Goal: Task Accomplishment & Management: Use online tool/utility

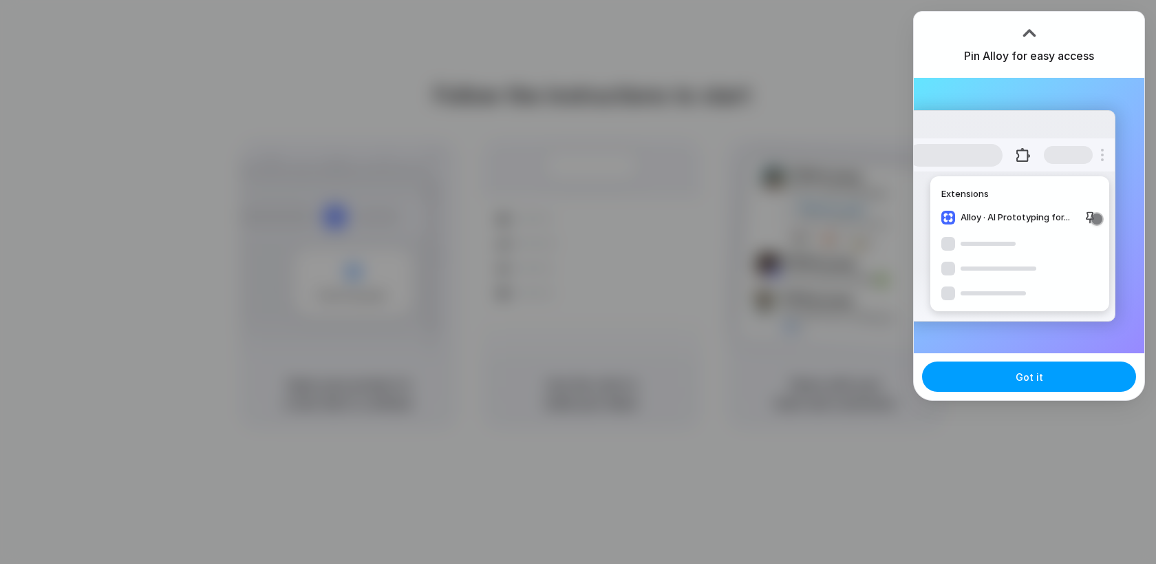
click at [998, 385] on button "Got it" at bounding box center [1029, 376] width 214 height 30
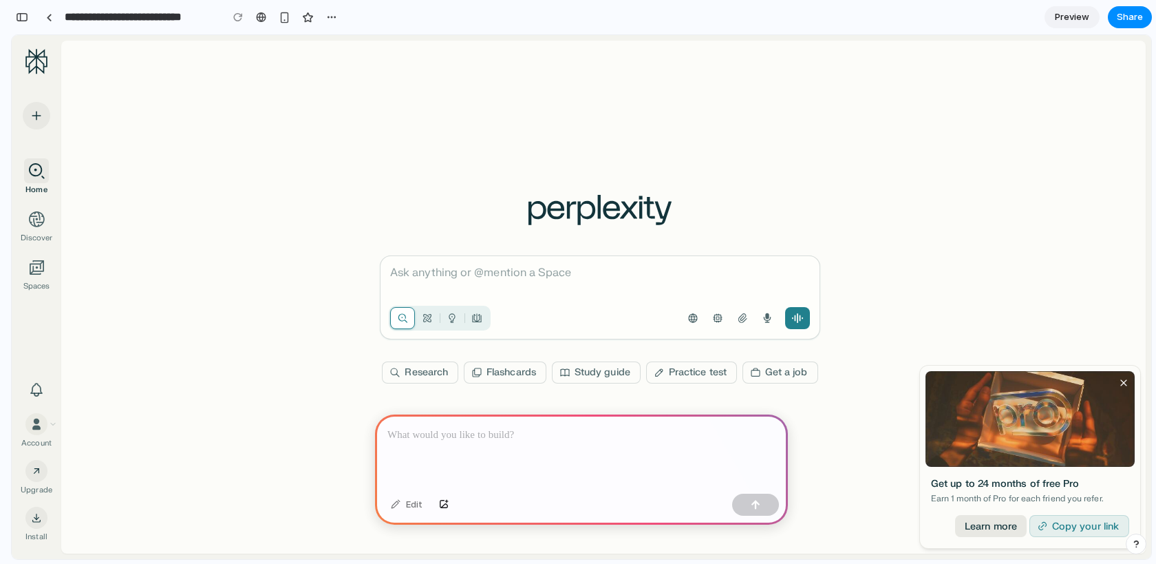
click at [425, 434] on p at bounding box center [582, 435] width 388 height 17
click at [52, 417] on div "Account" at bounding box center [37, 431] width 50 height 36
click at [553, 459] on div at bounding box center [581, 451] width 413 height 74
click at [285, 21] on div "button" at bounding box center [285, 18] width 12 height 12
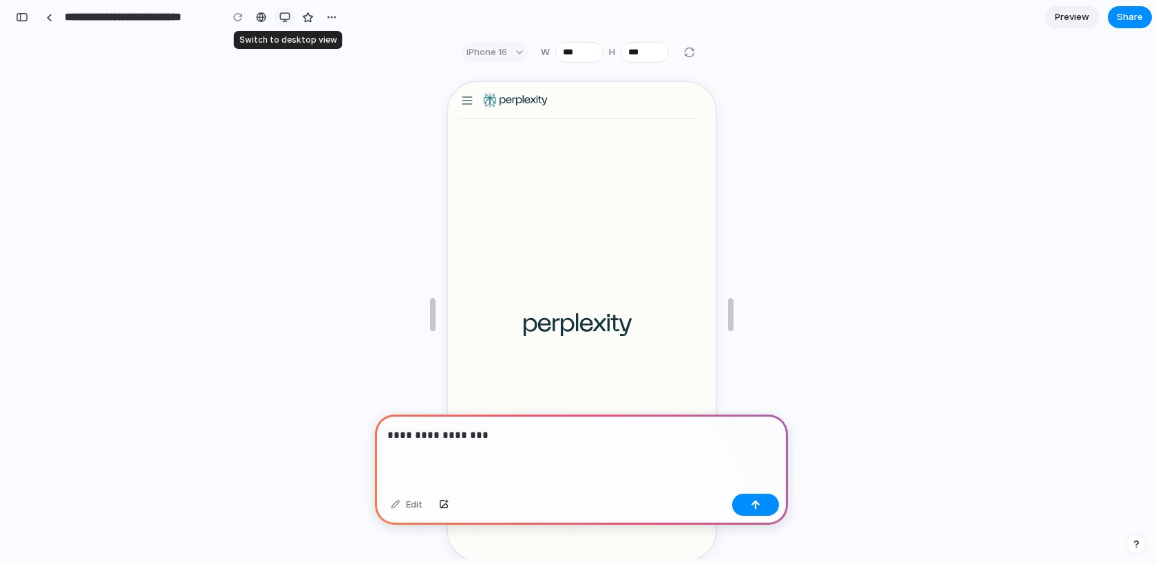
click at [285, 20] on div "button" at bounding box center [284, 17] width 11 height 11
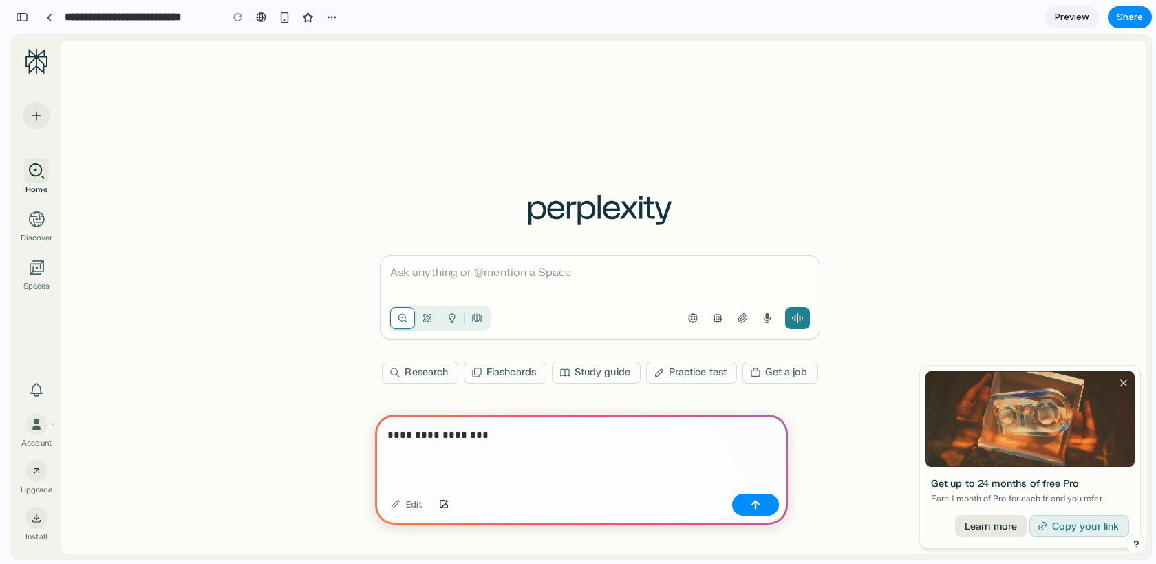
click at [525, 441] on p "**********" at bounding box center [582, 435] width 388 height 17
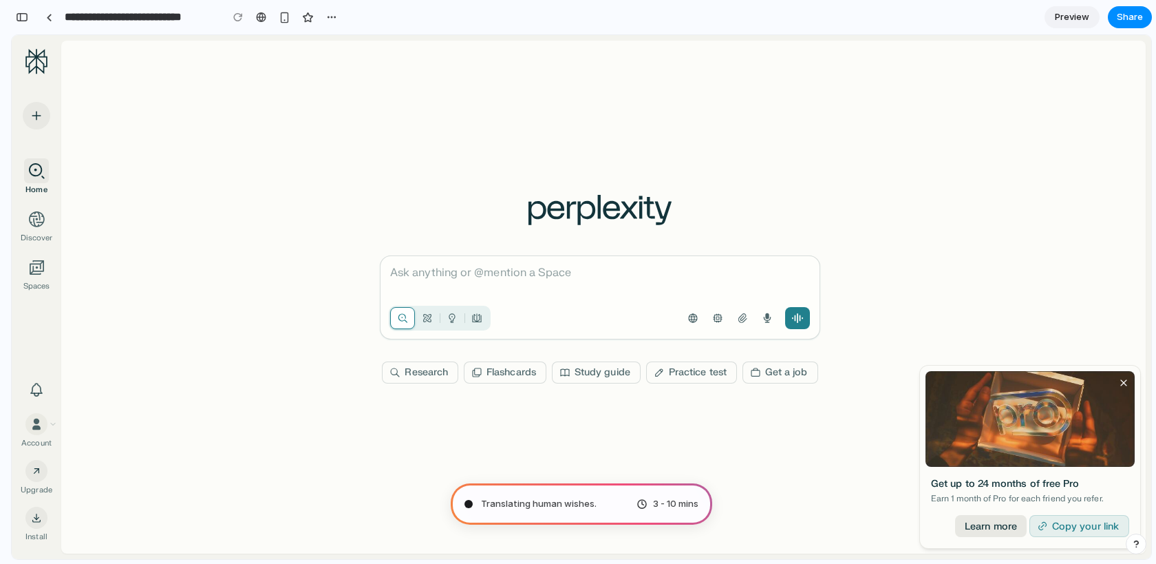
click at [1125, 384] on icon "button" at bounding box center [1124, 382] width 11 height 11
type input "**********"
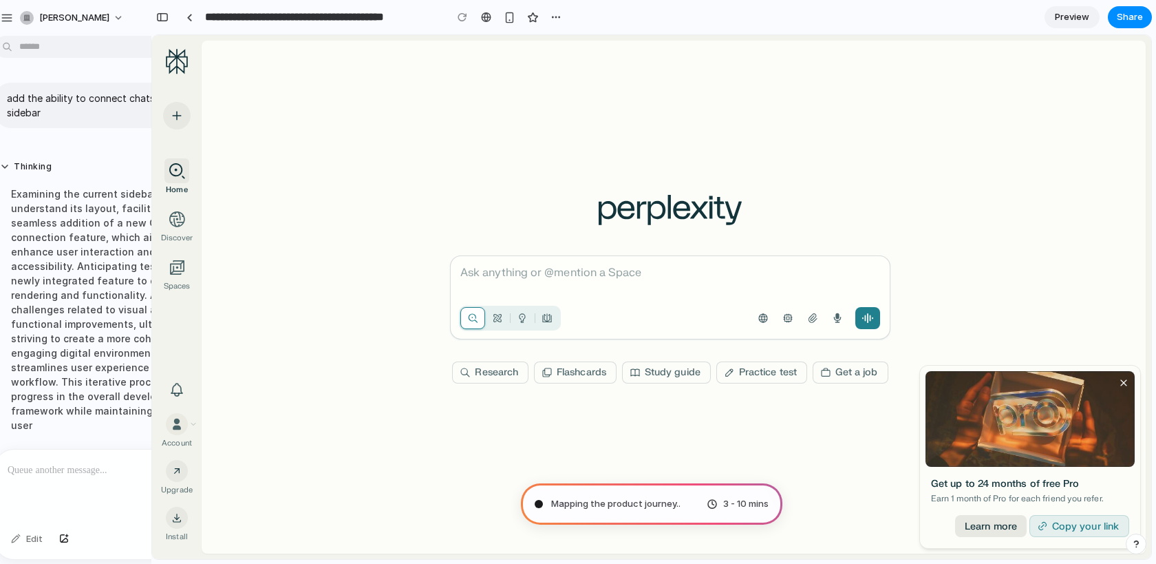
scroll to position [23, 0]
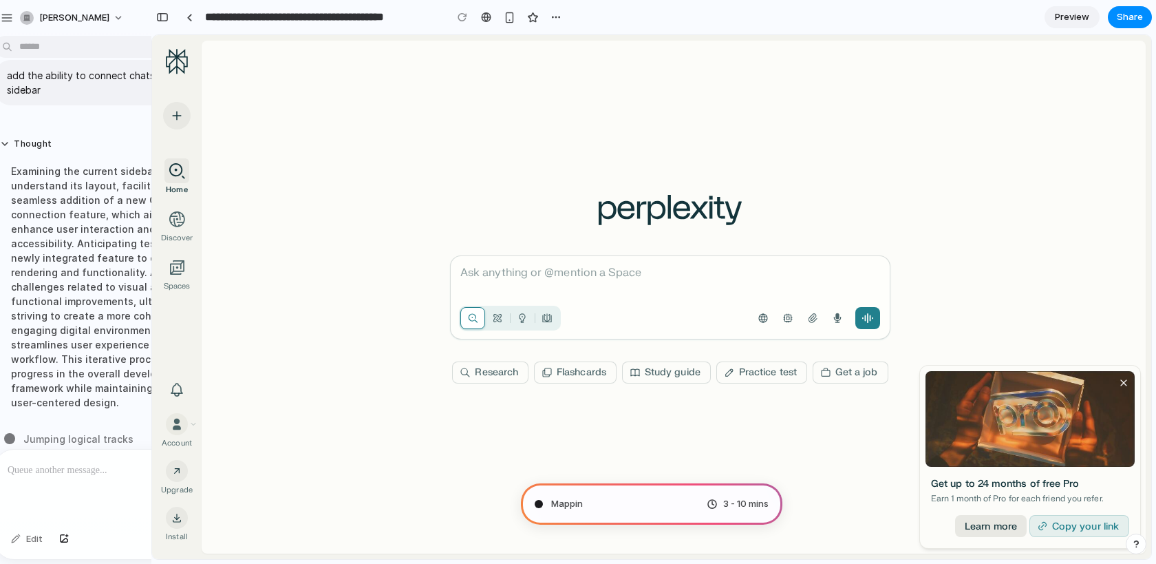
click at [105, 399] on div "Examining the current sidebar structure to understand its layout, facilitating …" at bounding box center [115, 287] width 230 height 262
click at [67, 483] on div at bounding box center [142, 486] width 295 height 73
click at [100, 386] on div "Examining the current sidebar structure to understand its layout, facilitating …" at bounding box center [115, 287] width 230 height 262
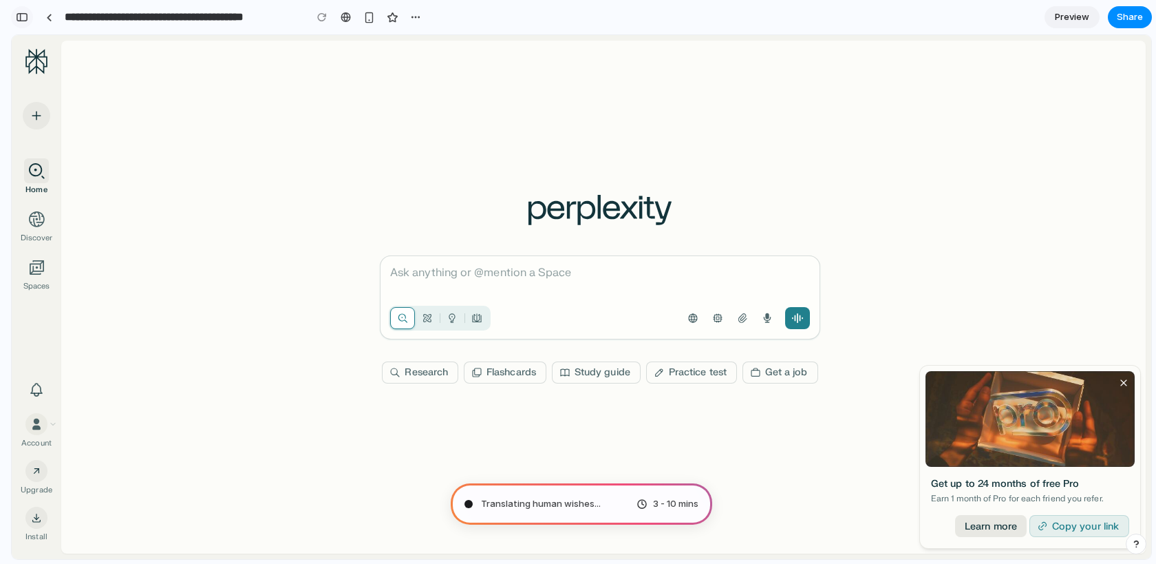
click at [27, 8] on button "button" at bounding box center [22, 17] width 22 height 22
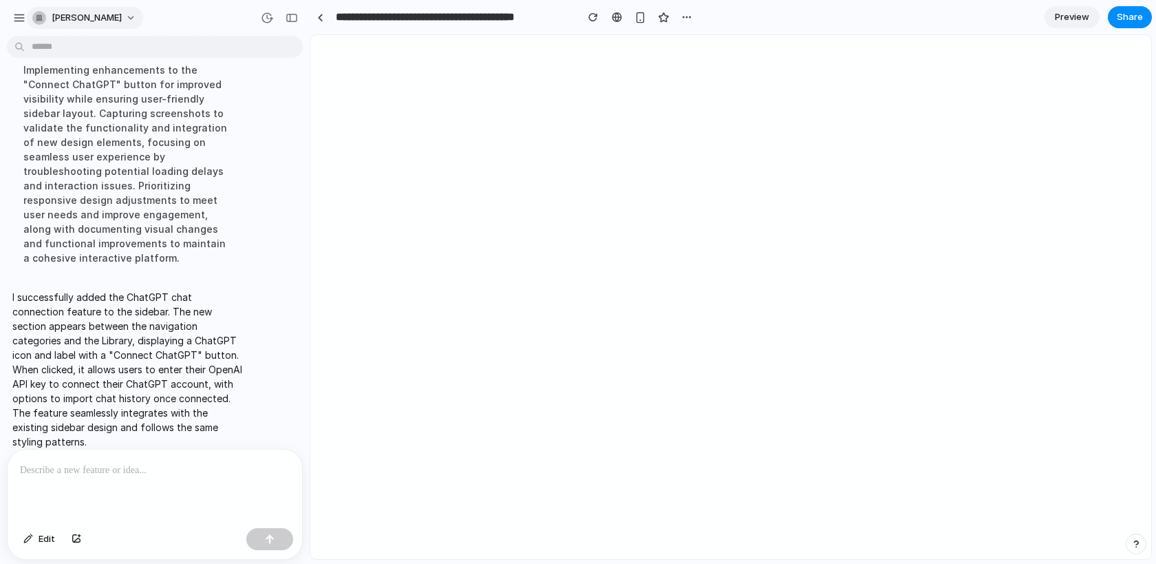
scroll to position [0, 0]
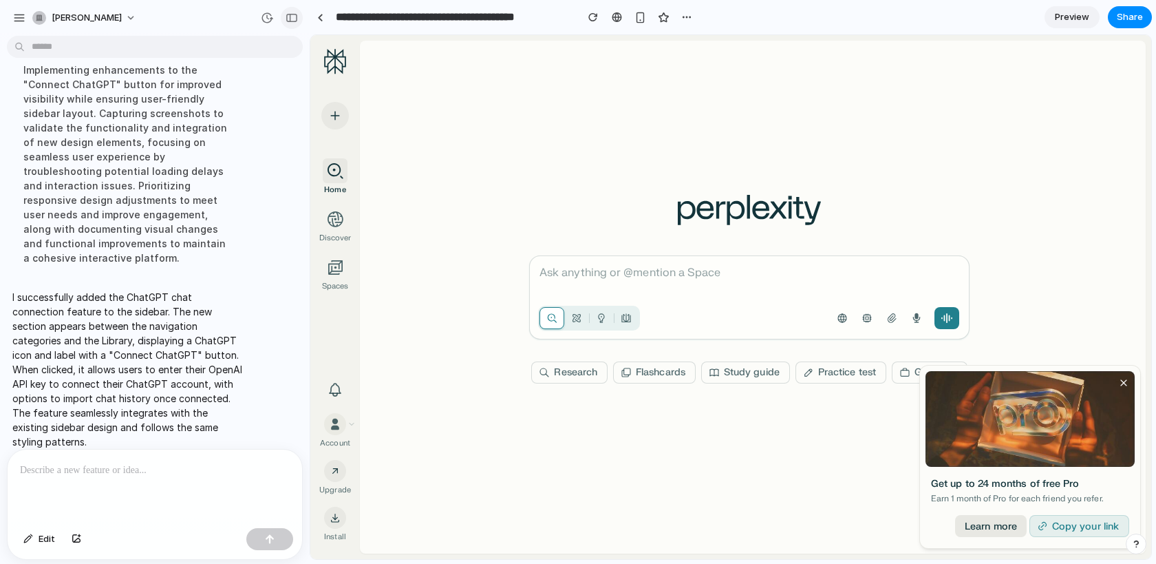
click at [290, 20] on div "button" at bounding box center [292, 18] width 12 height 10
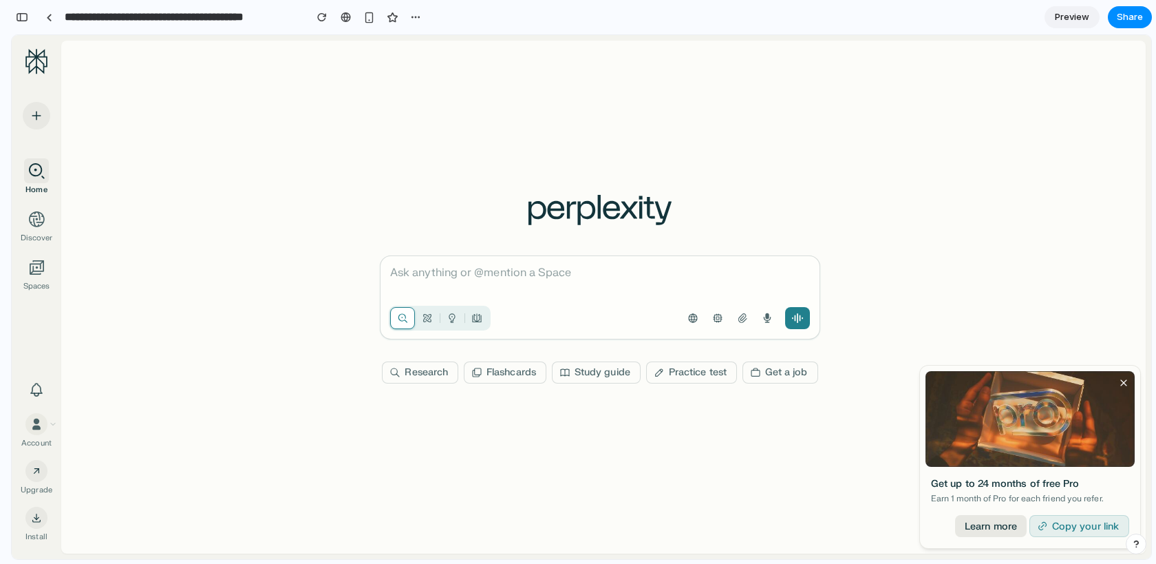
scroll to position [138, 0]
click at [39, 112] on icon "button" at bounding box center [37, 115] width 14 height 14
click at [32, 211] on icon at bounding box center [36, 219] width 17 height 17
click at [34, 269] on icon at bounding box center [37, 267] width 18 height 18
click at [39, 387] on icon "button" at bounding box center [36, 389] width 17 height 17
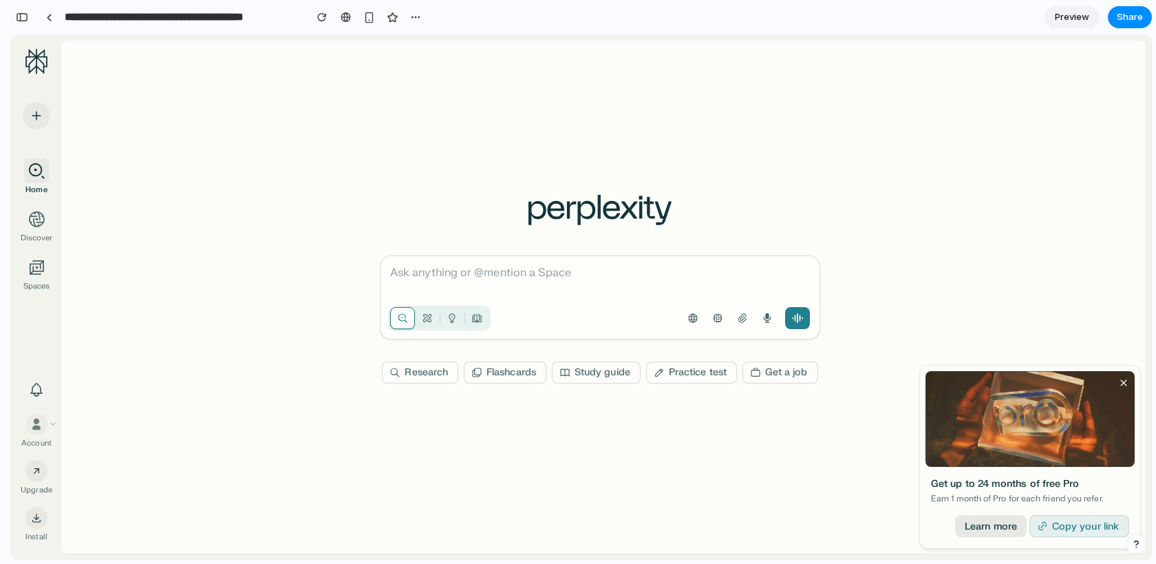
click at [31, 425] on icon at bounding box center [37, 424] width 14 height 14
click at [36, 481] on button "Upgrade" at bounding box center [37, 478] width 50 height 36
click at [36, 515] on icon "button" at bounding box center [36, 517] width 11 height 11
click at [37, 56] on icon at bounding box center [35, 61] width 21 height 26
click at [23, 20] on div "button" at bounding box center [22, 17] width 12 height 10
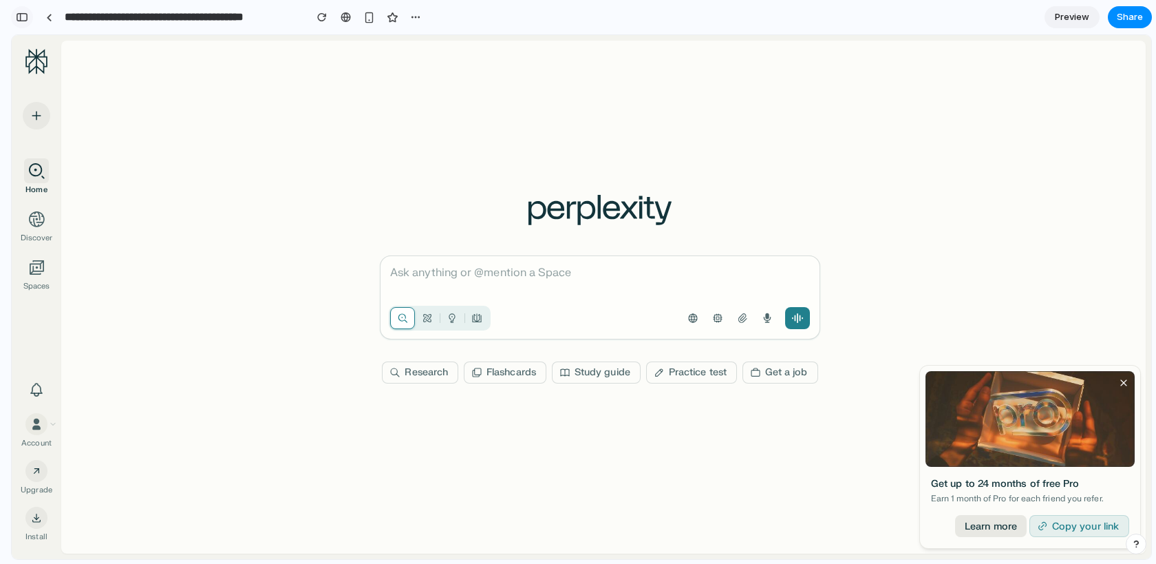
scroll to position [124, 0]
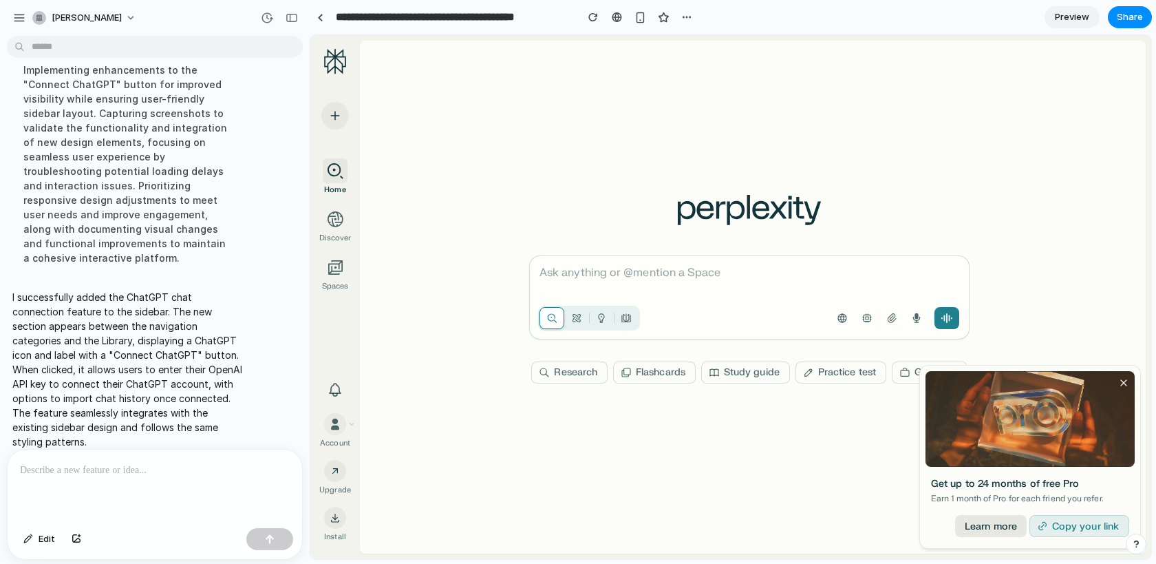
click at [182, 480] on div at bounding box center [155, 486] width 295 height 73
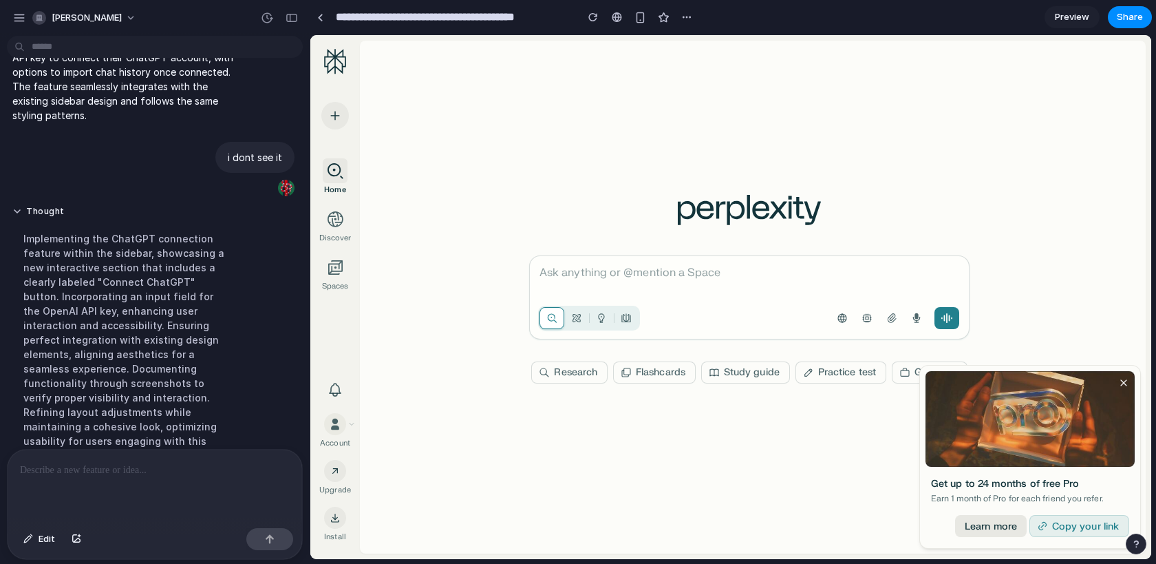
scroll to position [394, 0]
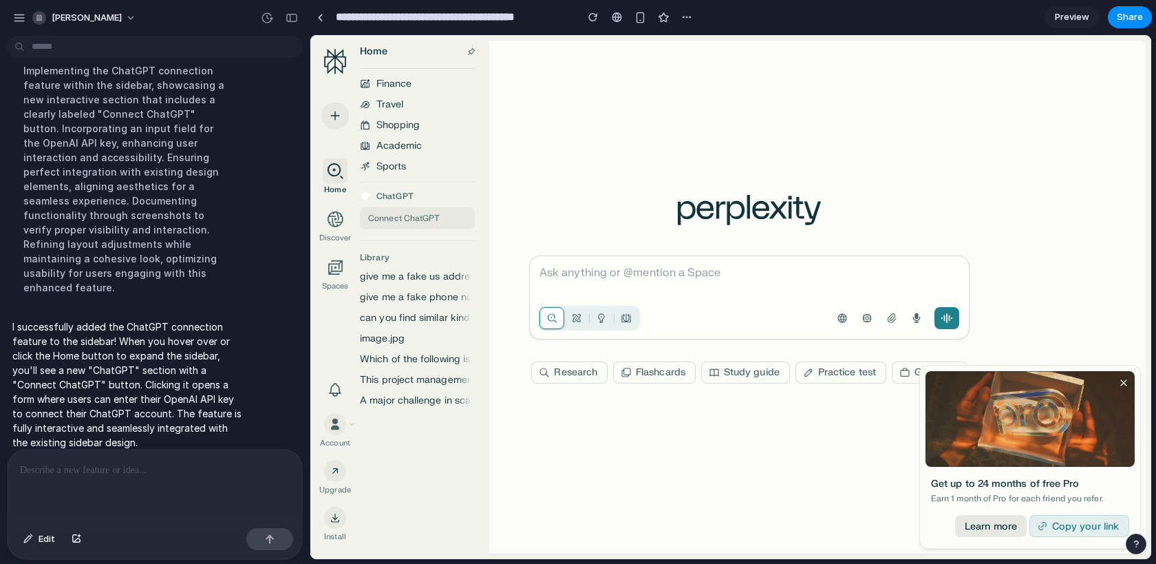
click at [388, 189] on div "Finance Travel Shopping Academic Sports ChatGPT Connect ChatGPT Library give me…" at bounding box center [417, 242] width 115 height 330
click at [383, 224] on button "Connect ChatGPT" at bounding box center [417, 218] width 115 height 22
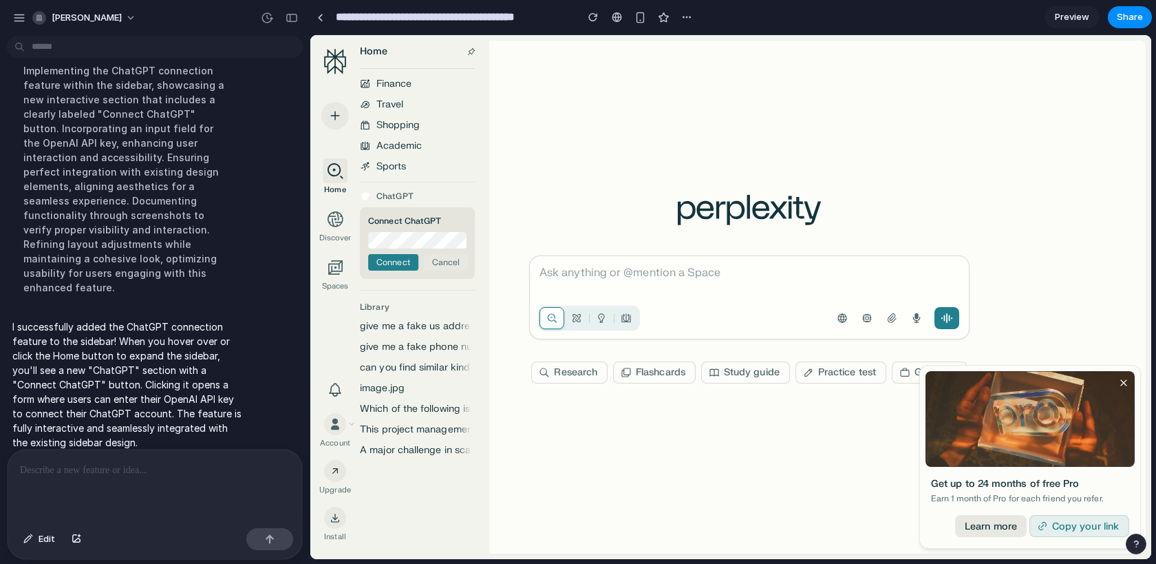
scroll to position [0, 0]
click at [396, 259] on button "Connect" at bounding box center [393, 262] width 50 height 17
click at [414, 231] on button "Import Chat History" at bounding box center [417, 235] width 115 height 22
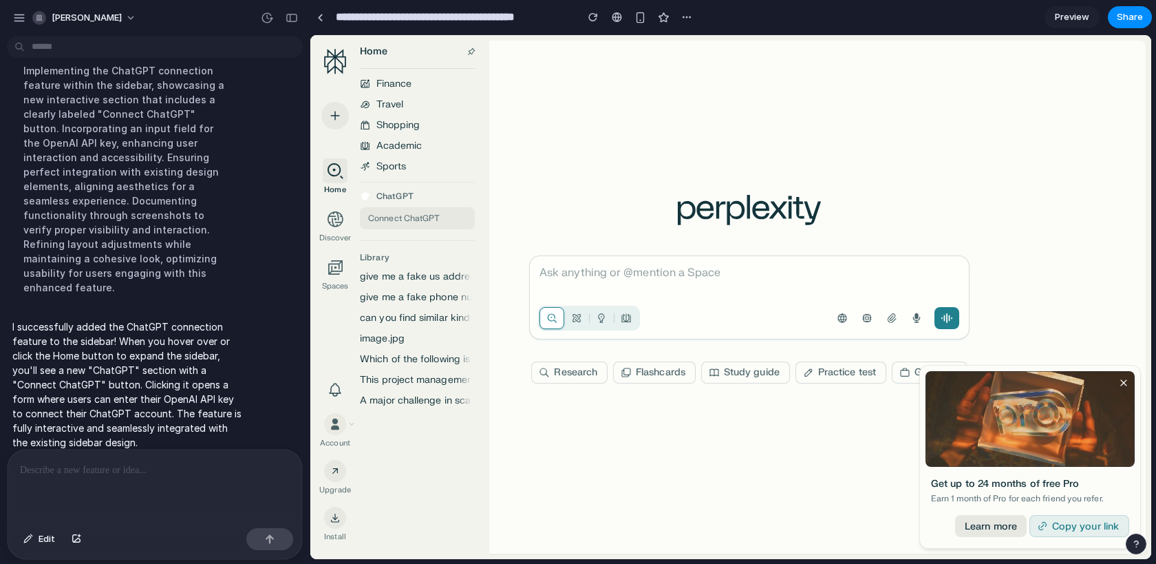
click at [413, 220] on button "Connect ChatGPT" at bounding box center [417, 218] width 115 height 22
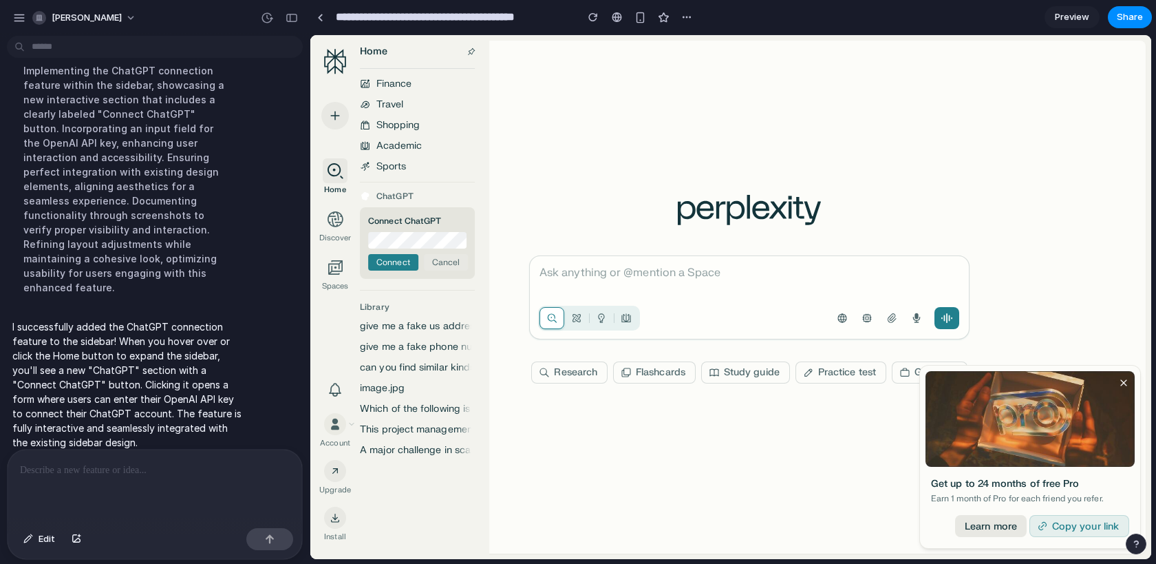
scroll to position [0, 765]
click at [412, 259] on button "Connect" at bounding box center [393, 262] width 50 height 17
click at [404, 231] on button "Import Chat History" at bounding box center [417, 235] width 115 height 22
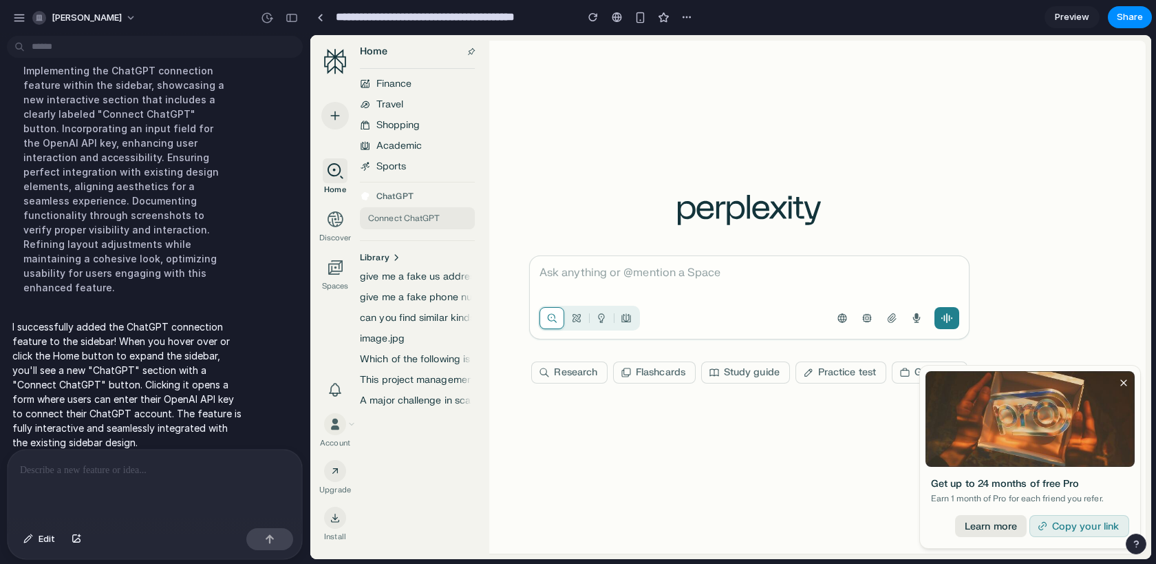
click at [374, 255] on div "Library" at bounding box center [375, 257] width 30 height 11
click at [392, 271] on span "give me a fake us address in [US_STATE]" at bounding box center [417, 277] width 115 height 14
click at [392, 277] on span "give me a fake us address in [US_STATE]" at bounding box center [417, 277] width 115 height 14
click at [397, 301] on span "give me a fake phone number formated in us notation'" at bounding box center [417, 297] width 115 height 14
click at [394, 322] on span "can you find similar kinds of infographics online? im making a moodboard of thi…" at bounding box center [417, 318] width 115 height 14
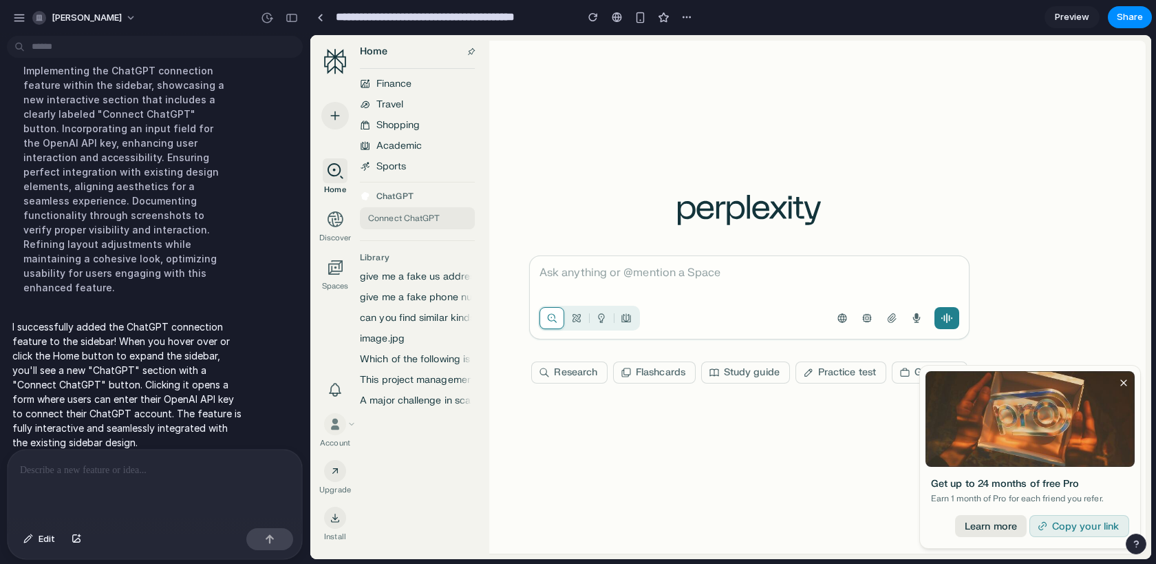
click at [341, 421] on icon at bounding box center [335, 424] width 14 height 14
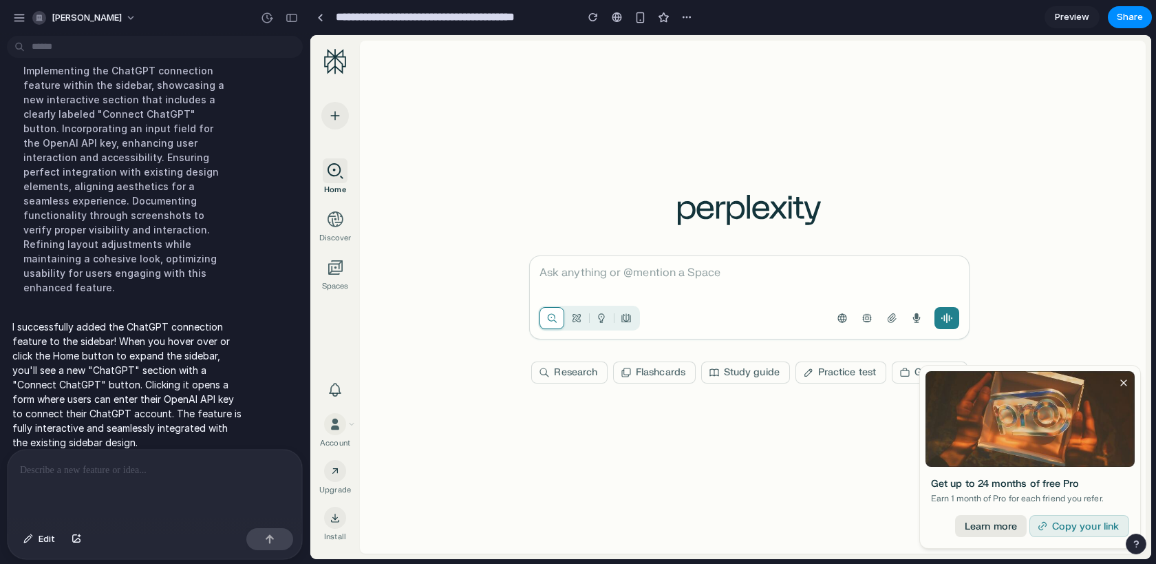
click at [437, 222] on button "Connect ChatGPT" at bounding box center [417, 218] width 115 height 22
click at [295, 21] on div "button" at bounding box center [292, 18] width 12 height 10
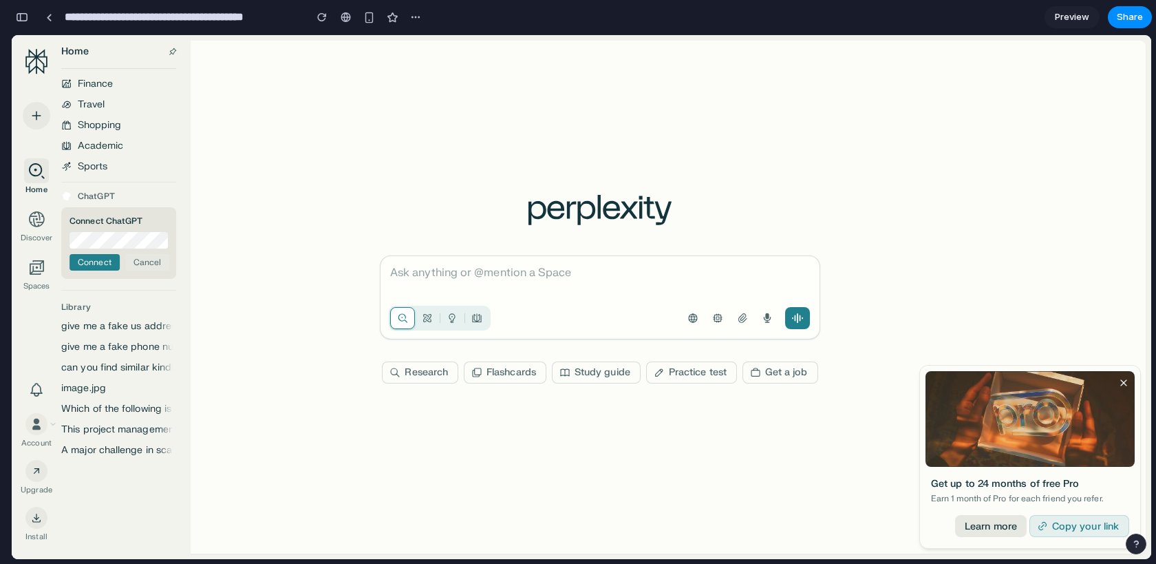
scroll to position [0, 765]
click at [102, 264] on button "Connect" at bounding box center [95, 262] width 50 height 17
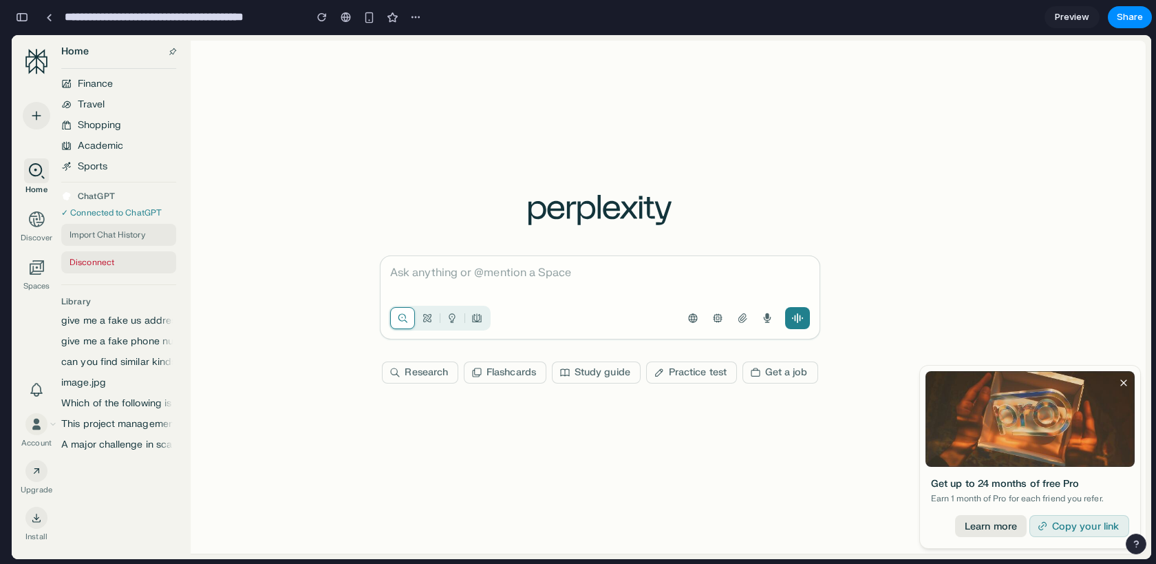
click at [102, 264] on button "Disconnect" at bounding box center [118, 262] width 115 height 22
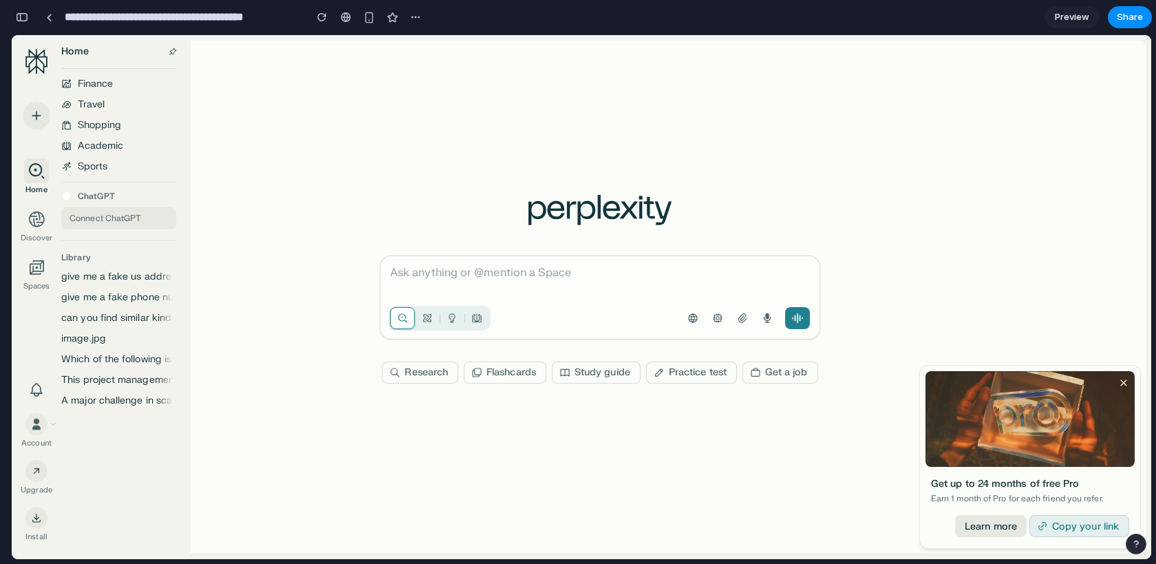
click at [104, 220] on button "Connect ChatGPT" at bounding box center [118, 218] width 115 height 22
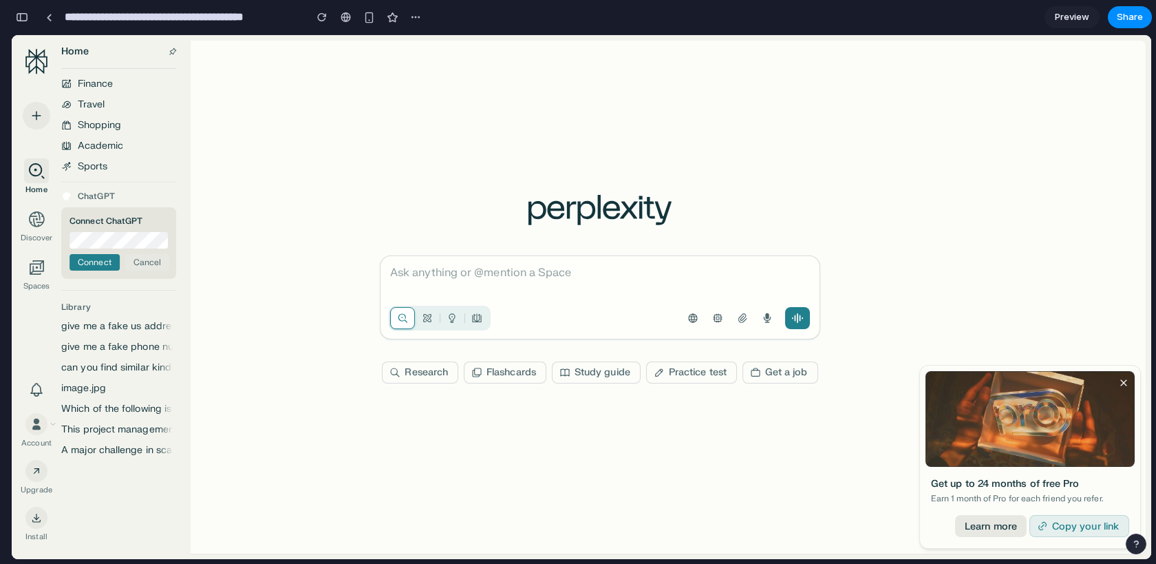
click at [83, 265] on button "Connect" at bounding box center [95, 262] width 50 height 17
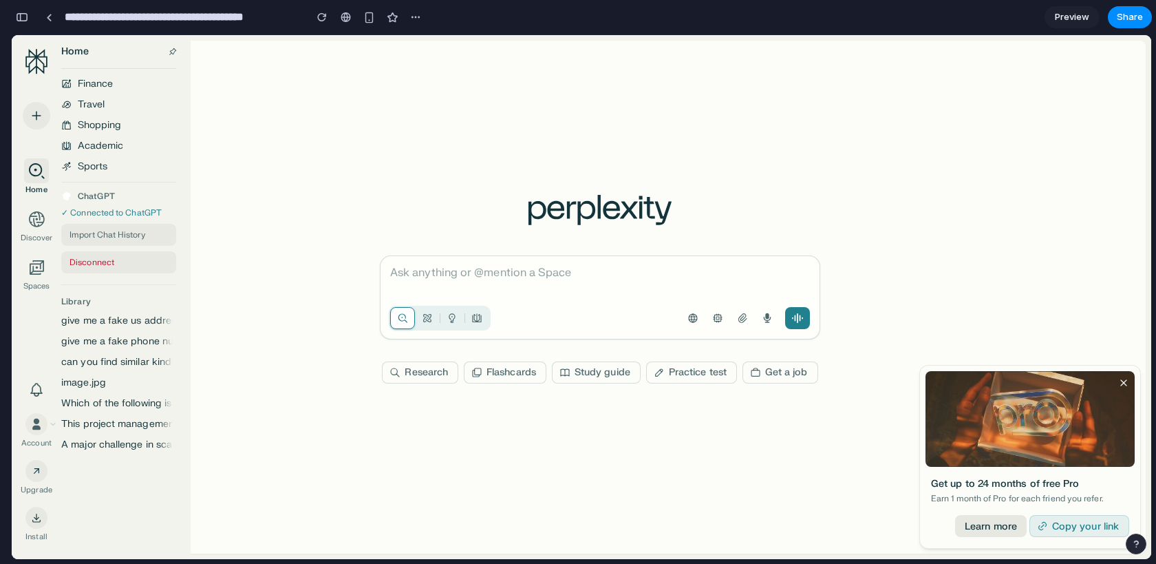
click at [99, 265] on button "Disconnect" at bounding box center [118, 262] width 115 height 22
